Goal: Task Accomplishment & Management: Complete application form

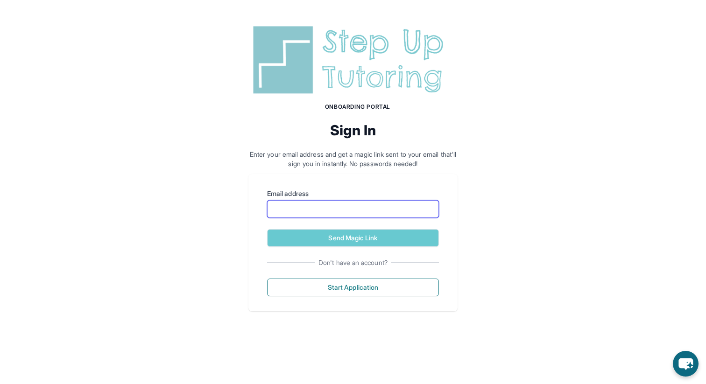
click at [379, 212] on input "Email address" at bounding box center [353, 209] width 172 height 18
type input "**********"
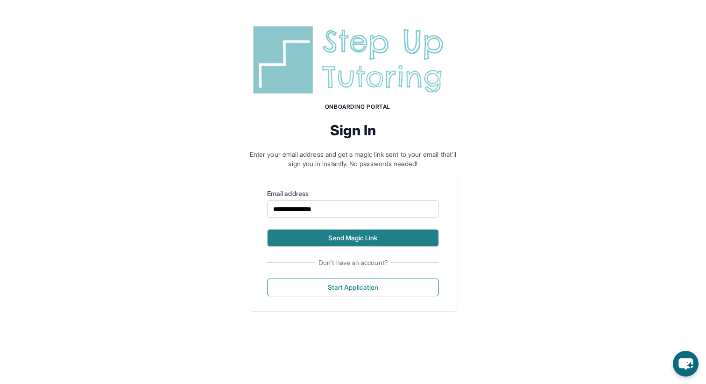
click at [379, 243] on button "Send Magic Link" at bounding box center [353, 238] width 172 height 18
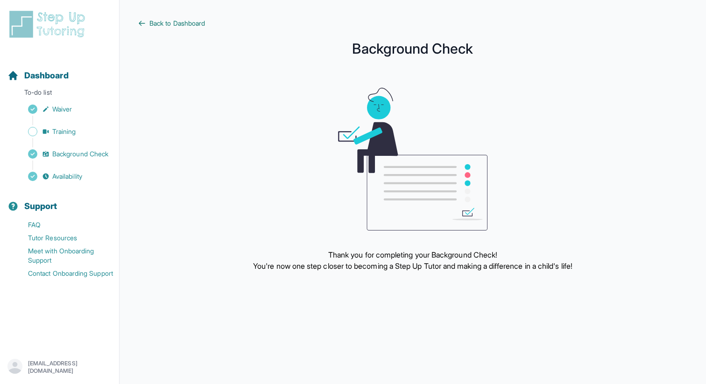
click at [155, 20] on span "Back to Dashboard" at bounding box center [177, 23] width 56 height 9
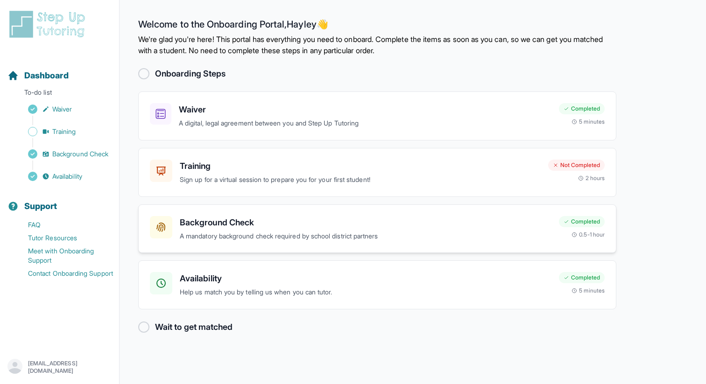
click at [396, 236] on p "A mandatory background check required by school district partners" at bounding box center [366, 236] width 372 height 11
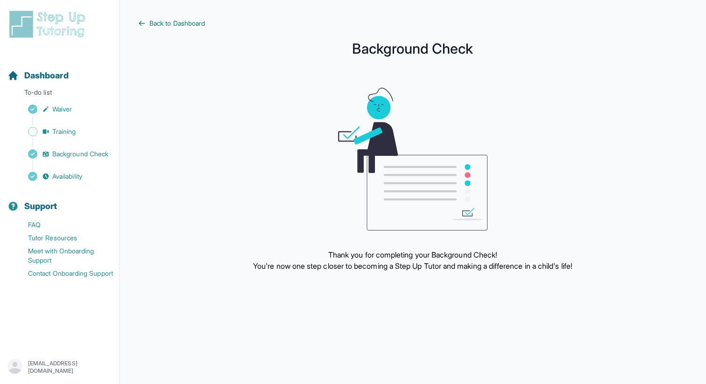
click at [165, 19] on span "Back to Dashboard" at bounding box center [177, 23] width 56 height 9
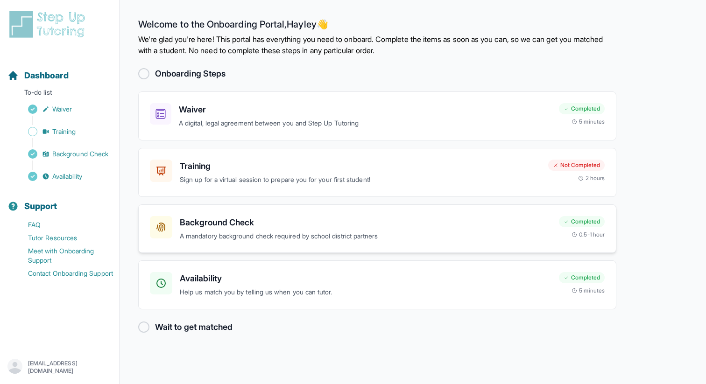
click at [219, 227] on h3 "Background Check" at bounding box center [366, 222] width 372 height 13
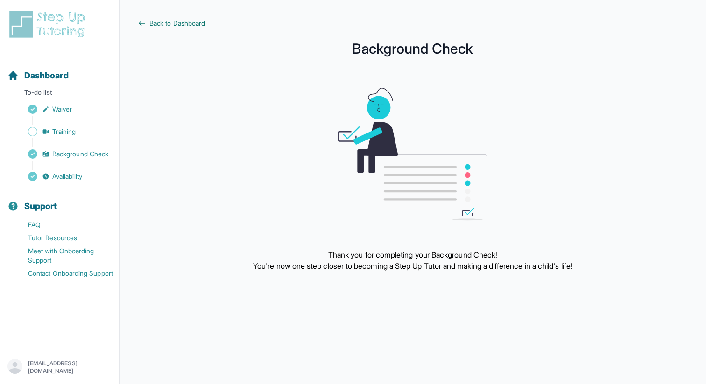
click at [148, 20] on link "Back to Dashboard" at bounding box center [412, 23] width 549 height 9
